Goal: Find specific page/section: Find specific page/section

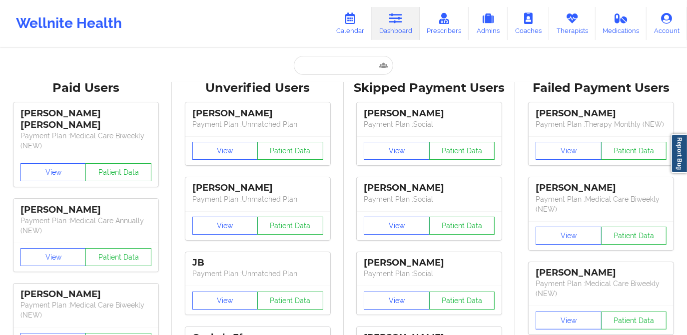
click at [360, 68] on input "text" at bounding box center [343, 65] width 99 height 19
type input "[EMAIL_ADDRESS][PERSON_NAME][DOMAIN_NAME]"
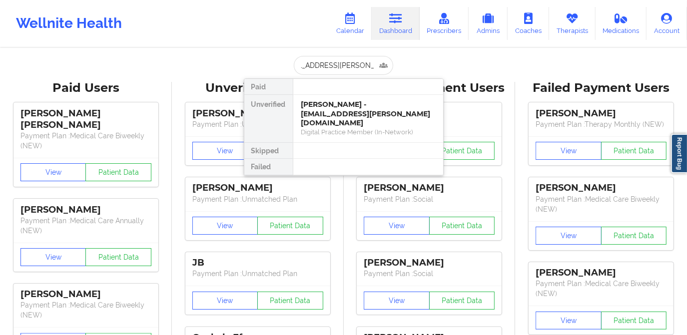
click at [354, 108] on div "[PERSON_NAME] - [EMAIL_ADDRESS][PERSON_NAME][DOMAIN_NAME]" at bounding box center [368, 114] width 134 height 28
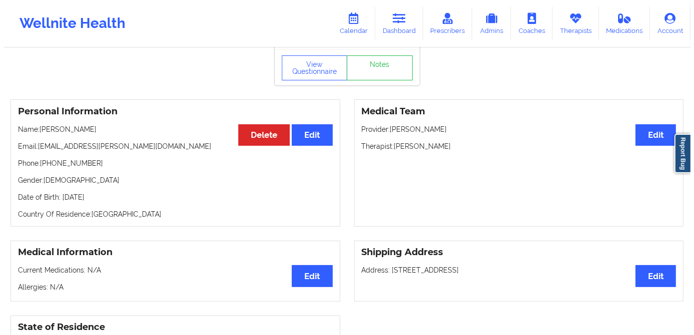
scroll to position [45, 0]
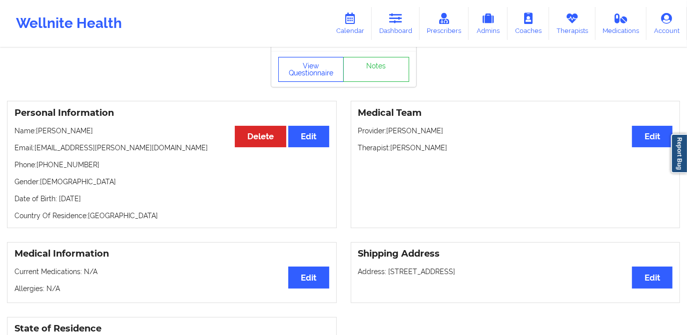
click at [316, 75] on button "View Questionnaire" at bounding box center [311, 69] width 66 height 25
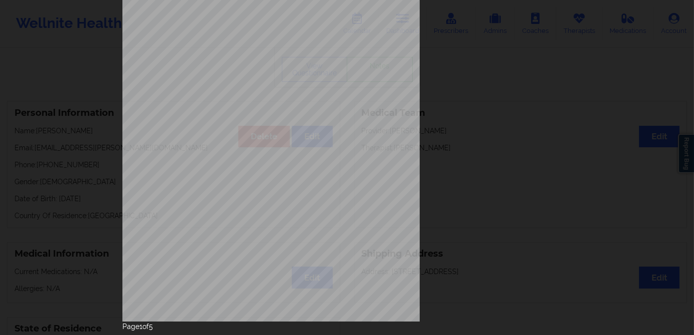
scroll to position [141, 0]
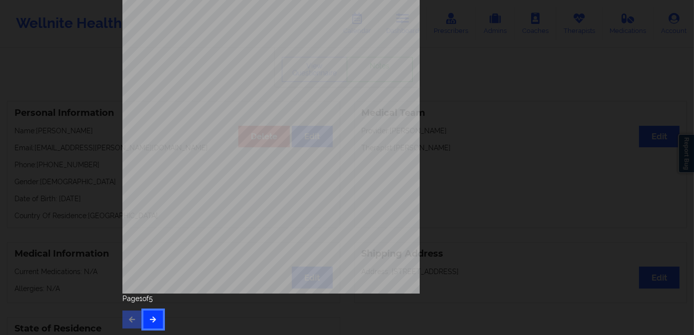
click at [150, 327] on button "button" at bounding box center [152, 320] width 19 height 18
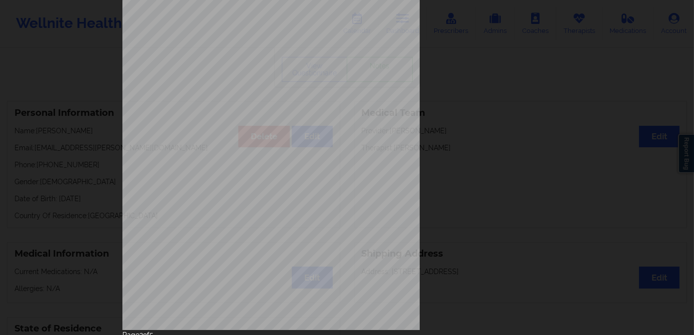
scroll to position [136, 0]
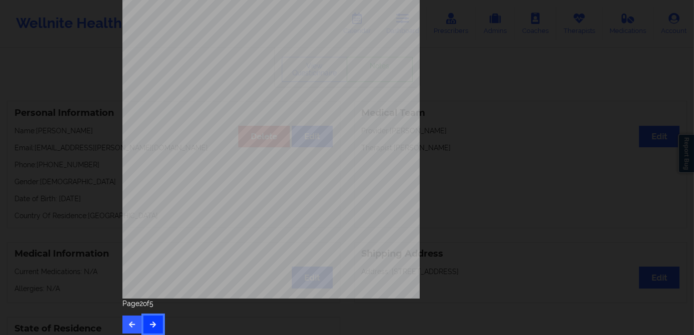
click at [150, 325] on icon "button" at bounding box center [153, 324] width 8 height 6
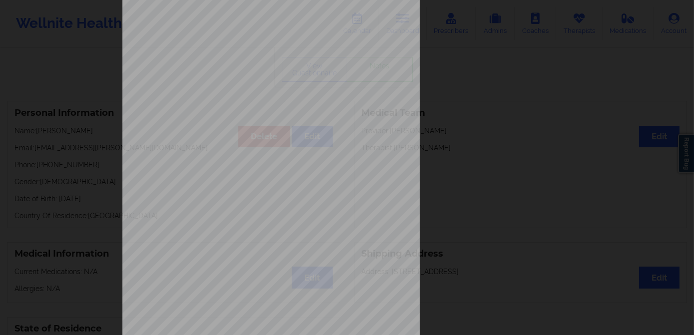
scroll to position [141, 0]
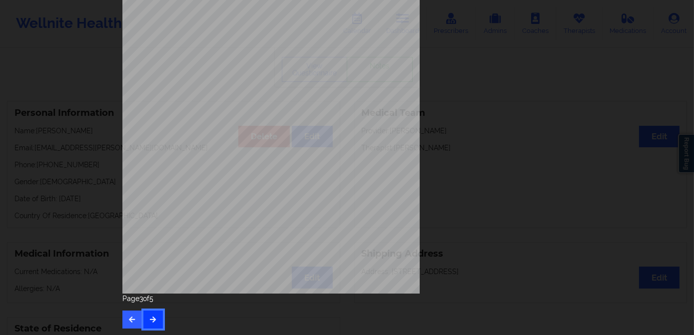
click at [153, 317] on icon "button" at bounding box center [153, 319] width 8 height 6
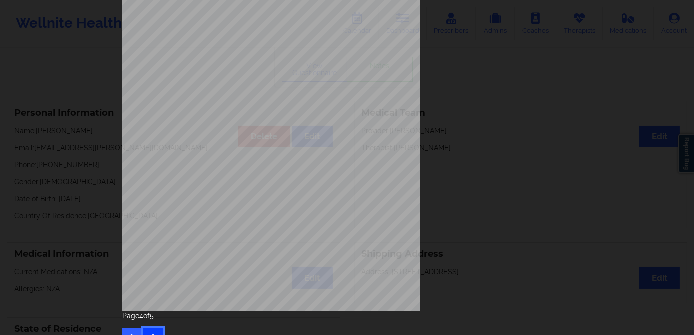
scroll to position [136, 0]
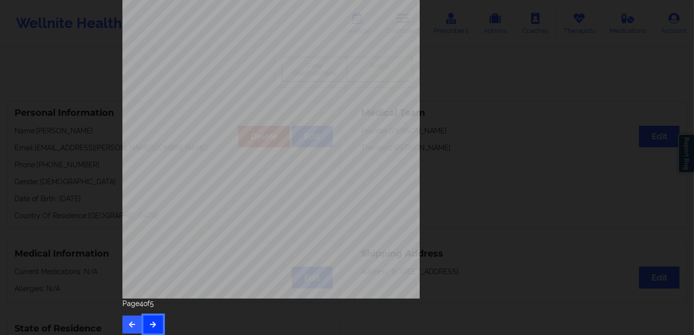
click at [154, 318] on button "button" at bounding box center [152, 325] width 19 height 18
